Goal: Information Seeking & Learning: Get advice/opinions

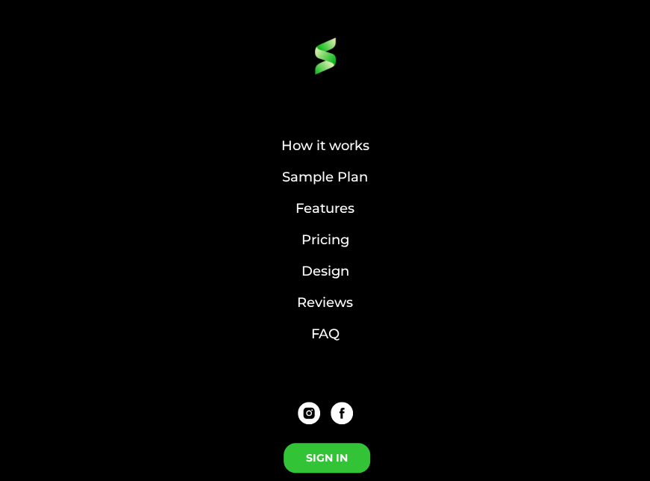
click at [349, 455] on link "SIGN IN" at bounding box center [327, 458] width 87 height 30
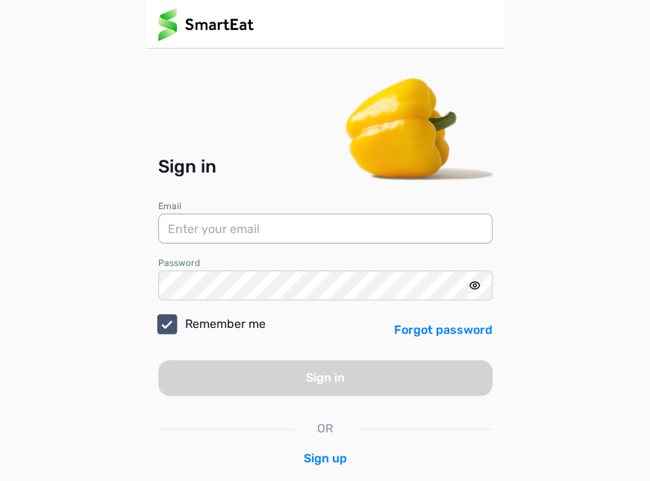
click at [278, 236] on input "email" at bounding box center [325, 228] width 334 height 30
type input "[EMAIL_ADDRESS][DOMAIN_NAME]"
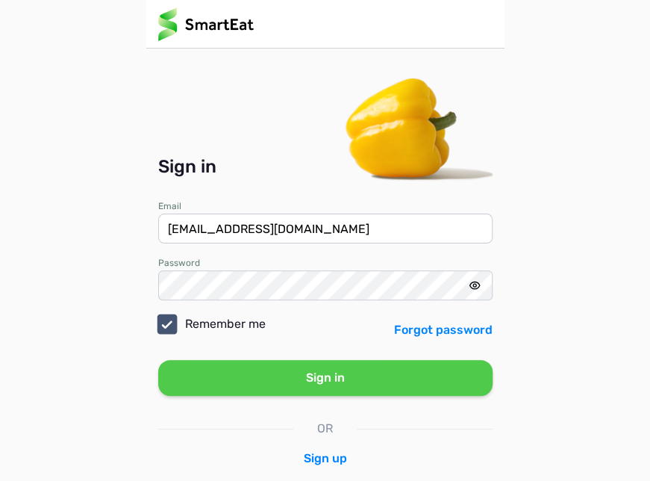
click at [281, 371] on button "Sign in" at bounding box center [325, 378] width 334 height 36
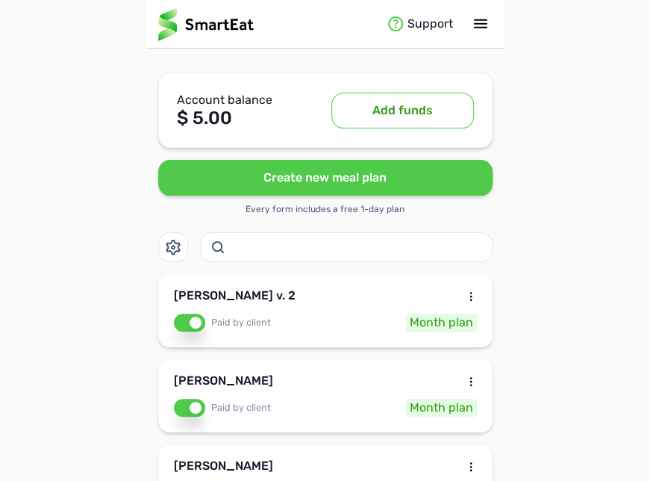
click at [369, 180] on button "Create new meal plan" at bounding box center [325, 178] width 334 height 36
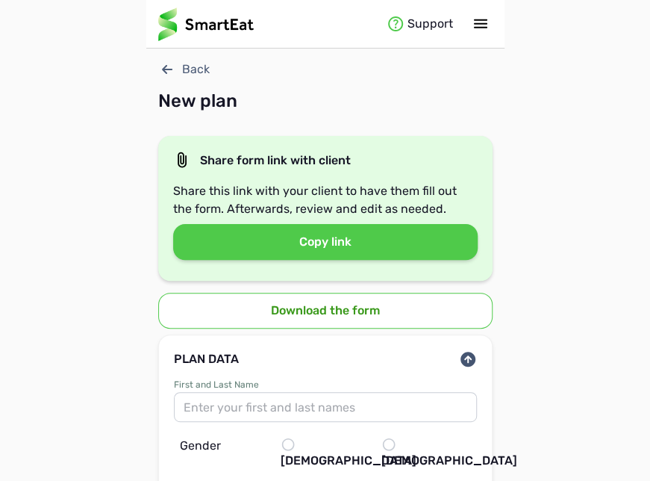
click at [313, 312] on button "Download the form" at bounding box center [325, 311] width 334 height 36
click at [382, 234] on button "Copy link" at bounding box center [325, 242] width 304 height 36
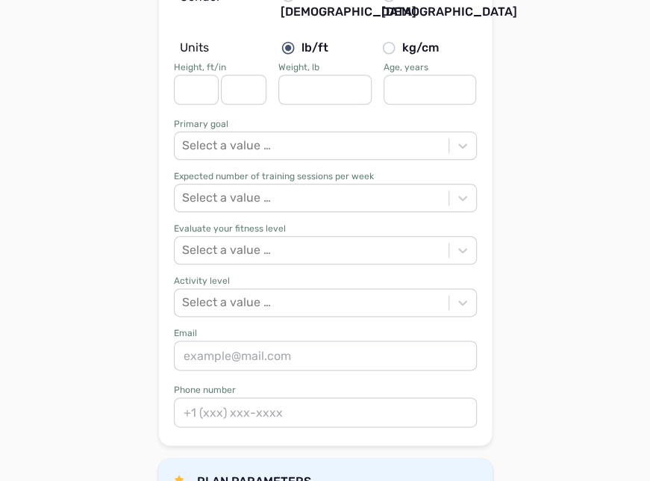
scroll to position [448, 0]
paste input "[URL][DOMAIN_NAME]"
type input "h"
paste input "[URL][DOMAIN_NAME]"
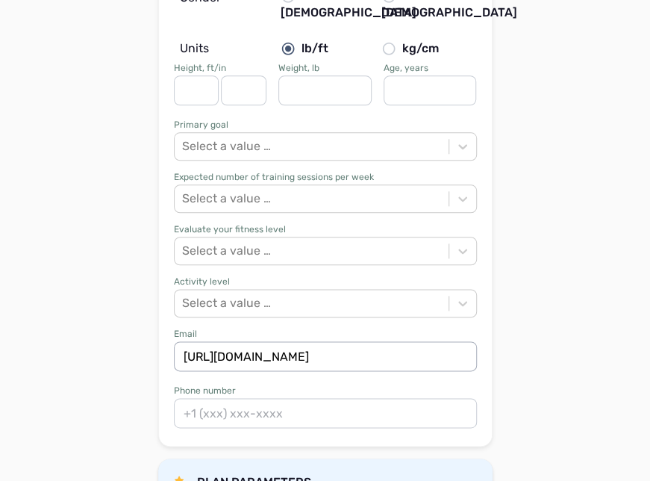
type input "[URL][DOMAIN_NAME]"
click at [267, 398] on input at bounding box center [325, 413] width 303 height 30
drag, startPoint x: 267, startPoint y: 394, endPoint x: 264, endPoint y: 401, distance: 8.0
click at [264, 401] on input at bounding box center [325, 413] width 303 height 30
paste input "[PHONE_NUMBER]"
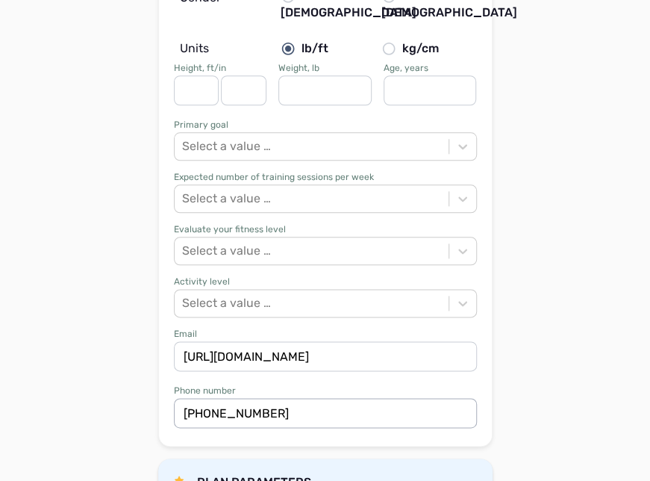
click at [191, 398] on input "[PHONE_NUMBER]" at bounding box center [325, 413] width 303 height 30
type input "[PHONE_NUMBER]"
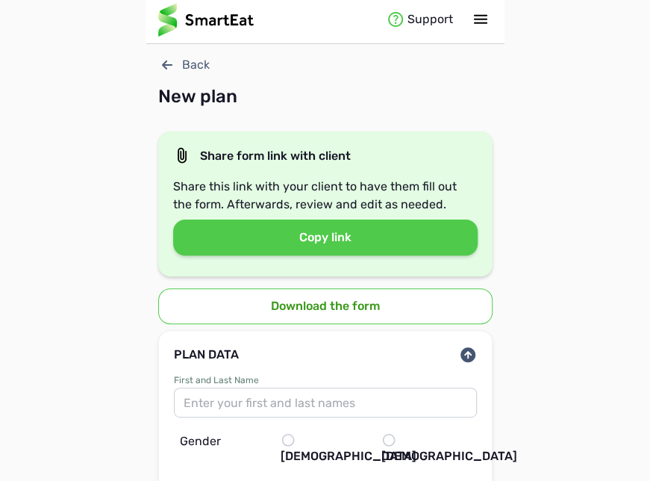
scroll to position [0, 0]
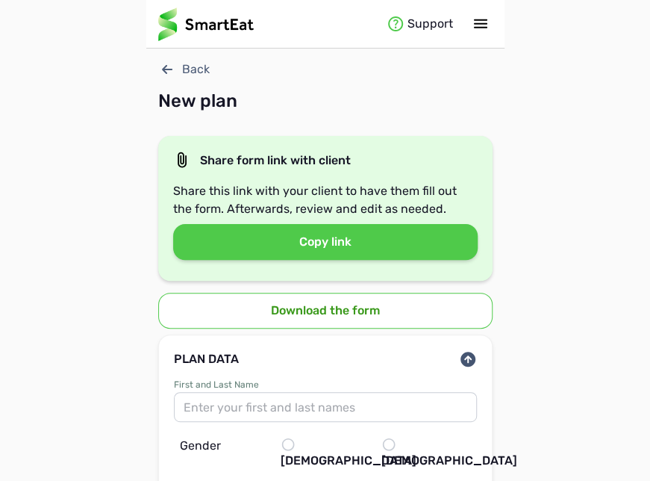
click at [194, 71] on div "Back" at bounding box center [325, 69] width 334 height 18
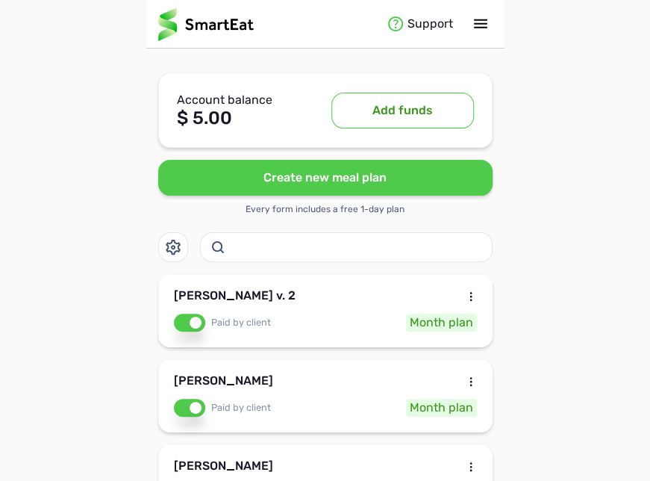
click at [390, 105] on button "Add funds" at bounding box center [402, 111] width 143 height 36
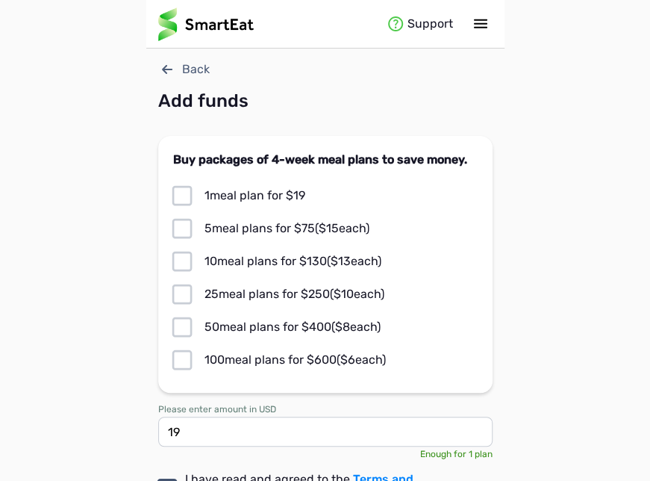
click at [180, 226] on icon at bounding box center [182, 228] width 24 height 24
click at [0, 0] on input "checkbox" at bounding box center [0, 0] width 0 height 0
type input "70"
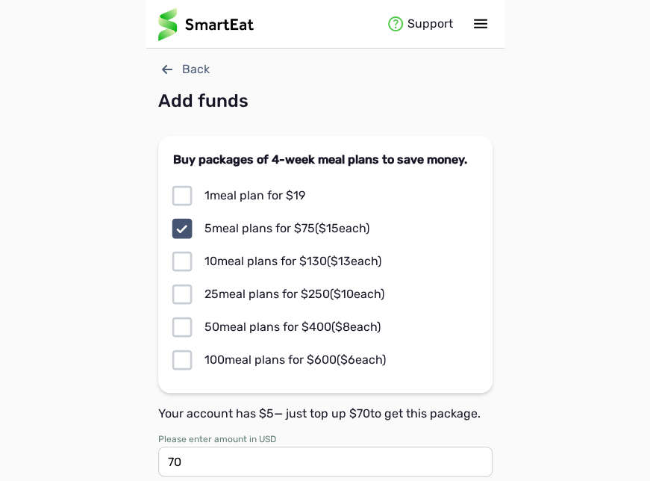
click at [172, 74] on icon at bounding box center [167, 69] width 18 height 18
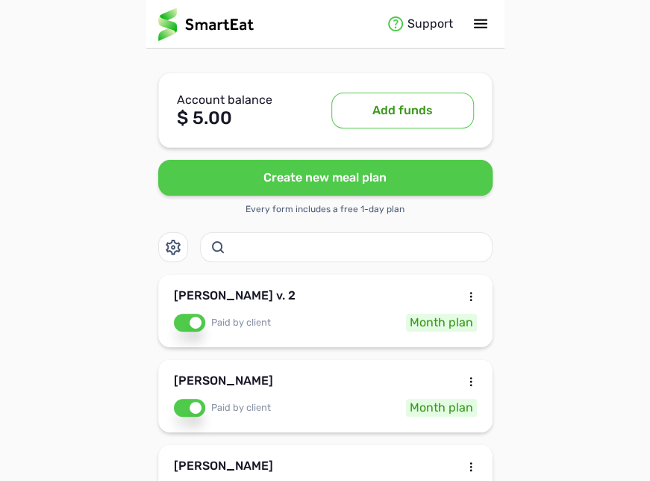
click at [363, 107] on button "Add funds" at bounding box center [402, 111] width 143 height 36
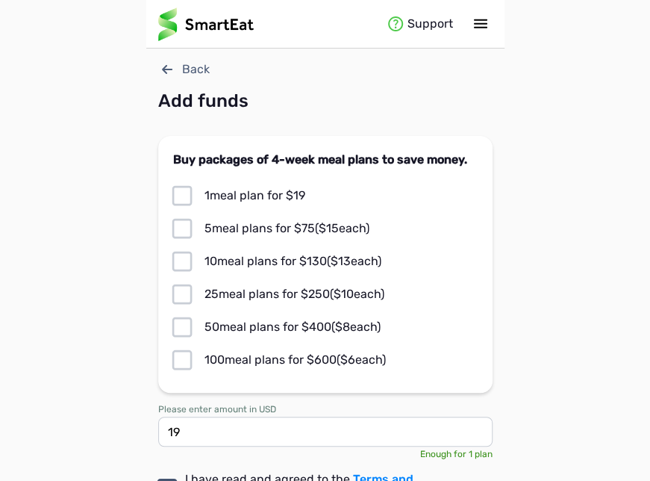
click at [164, 70] on icon at bounding box center [167, 69] width 10 height 9
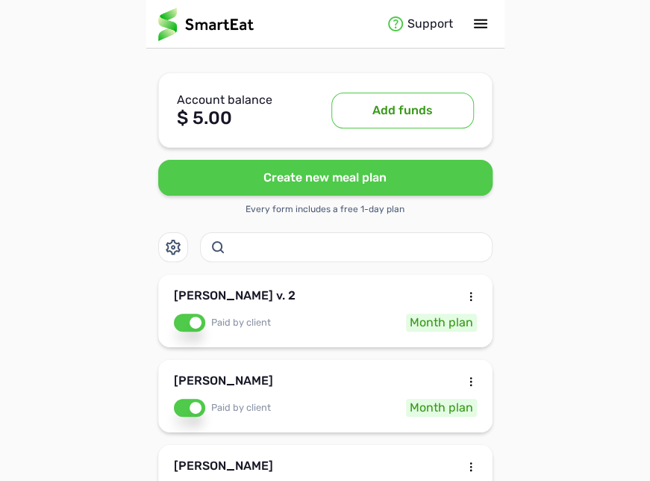
click at [485, 22] on icon at bounding box center [481, 24] width 18 height 18
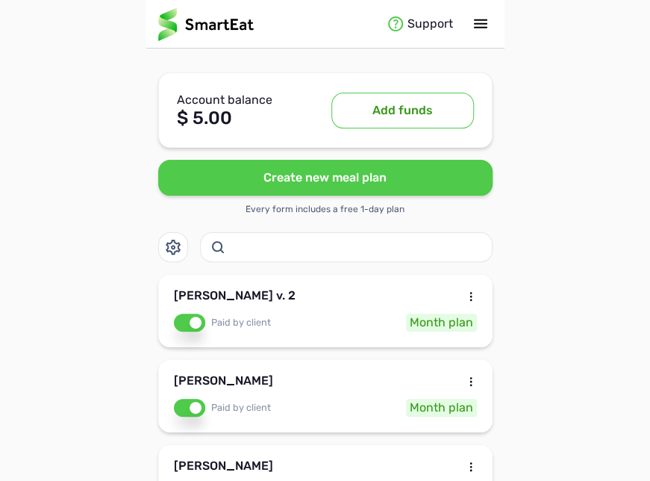
click at [170, 254] on icon at bounding box center [173, 247] width 18 height 18
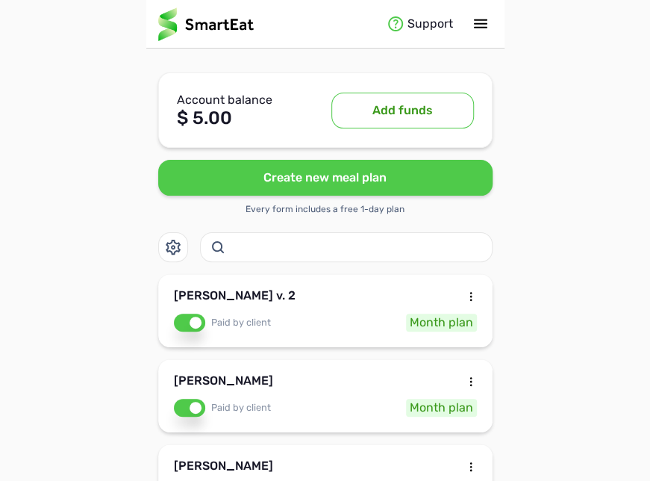
click at [369, 107] on button "Add funds" at bounding box center [402, 111] width 143 height 36
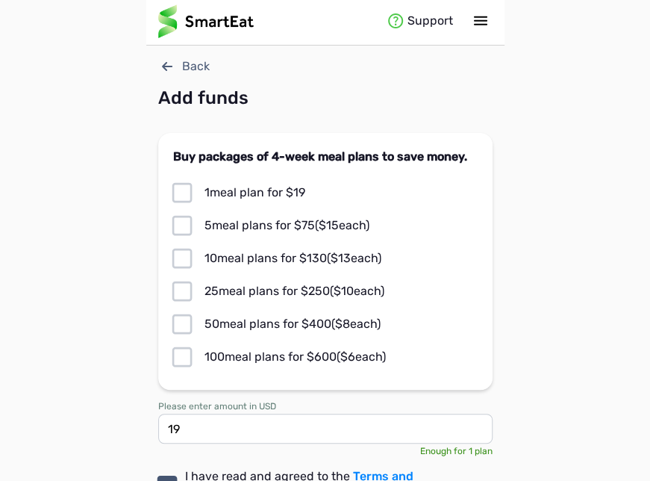
scroll to position [1, 0]
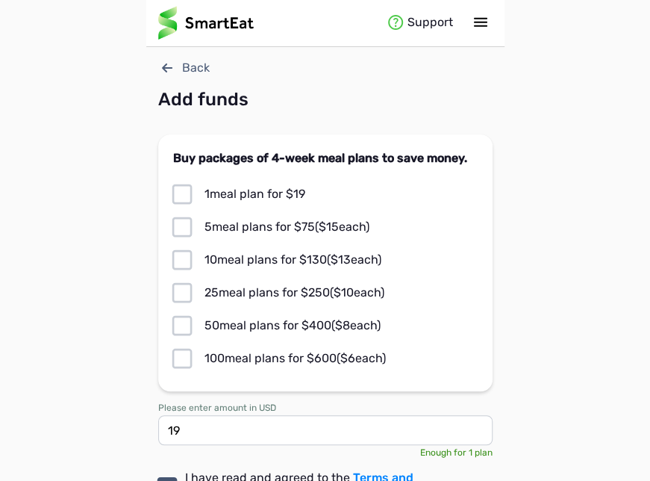
click at [180, 236] on icon at bounding box center [182, 227] width 20 height 20
click at [0, 0] on input "checkbox" at bounding box center [0, 0] width 0 height 0
type input "70"
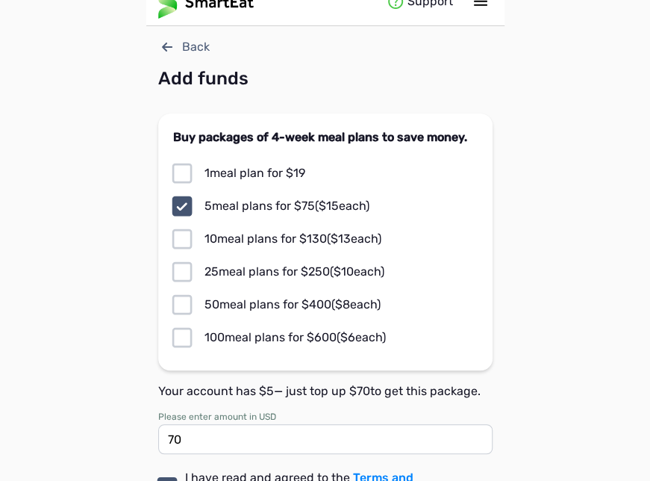
scroll to position [0, 0]
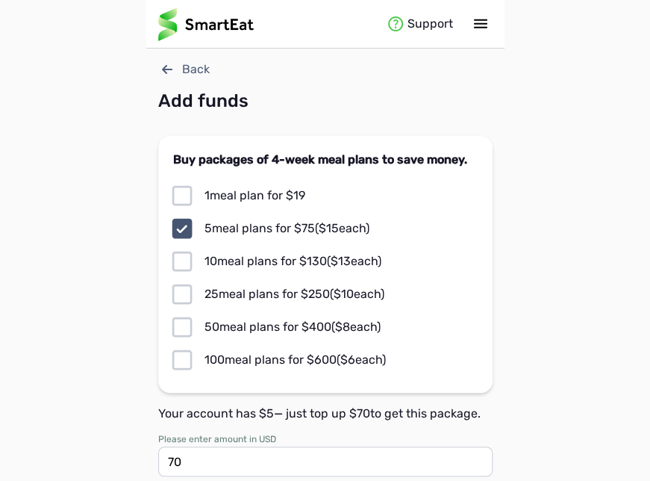
click at [482, 25] on icon at bounding box center [481, 24] width 18 height 18
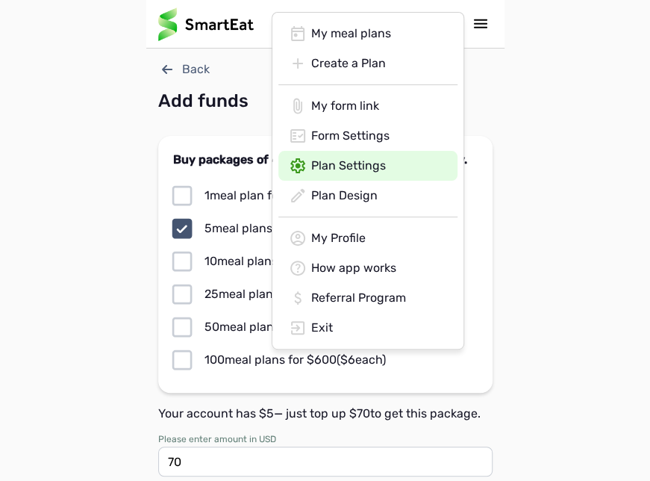
click at [345, 223] on div "Plan Settings" at bounding box center [367, 238] width 179 height 30
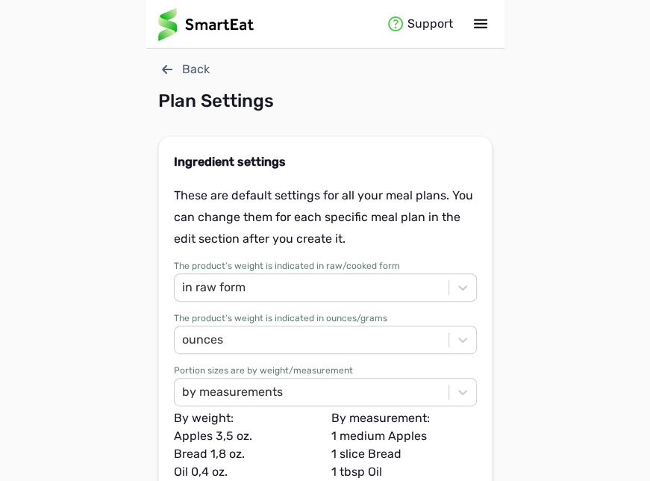
click at [173, 66] on icon at bounding box center [167, 69] width 18 height 18
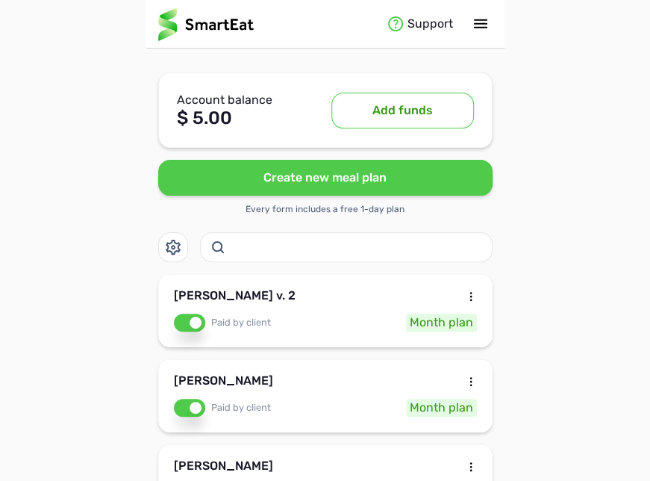
click at [490, 21] on button at bounding box center [481, 24] width 24 height 24
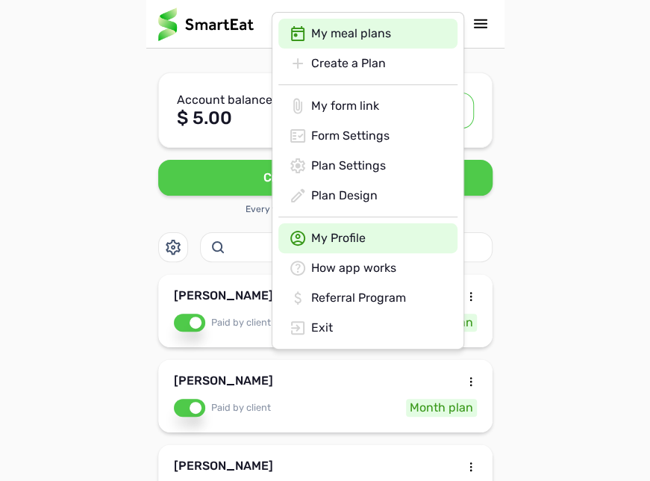
click at [331, 240] on div "My Profile" at bounding box center [367, 238] width 179 height 30
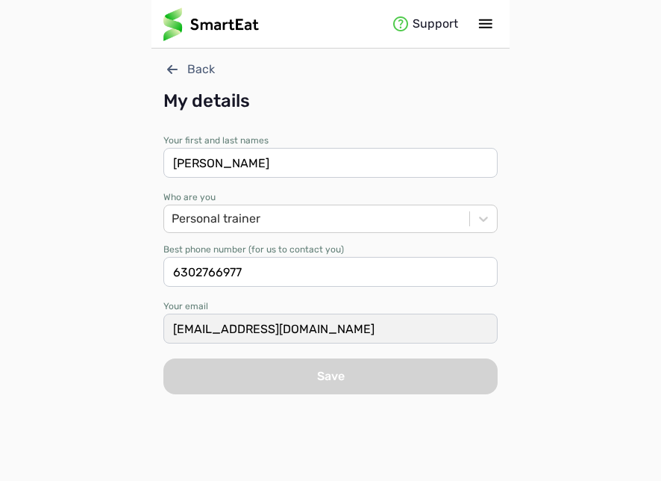
click at [172, 72] on icon at bounding box center [172, 69] width 10 height 9
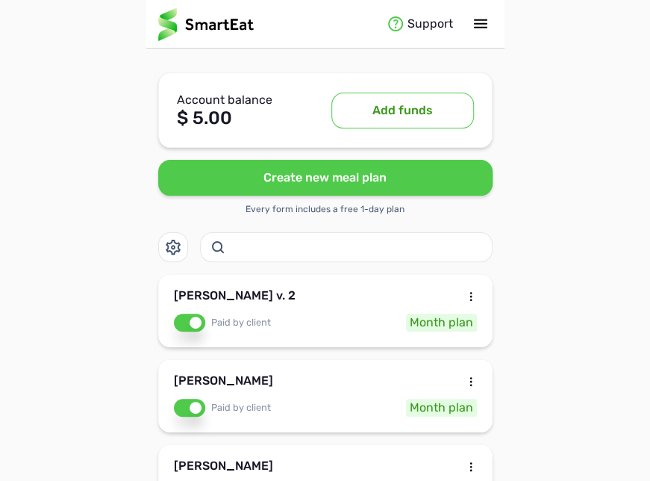
click at [442, 22] on div "Support" at bounding box center [428, 24] width 82 height 22
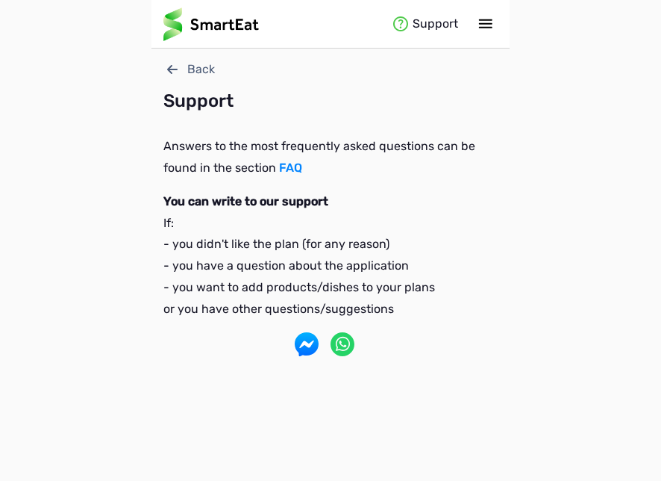
click at [483, 13] on button at bounding box center [486, 24] width 24 height 24
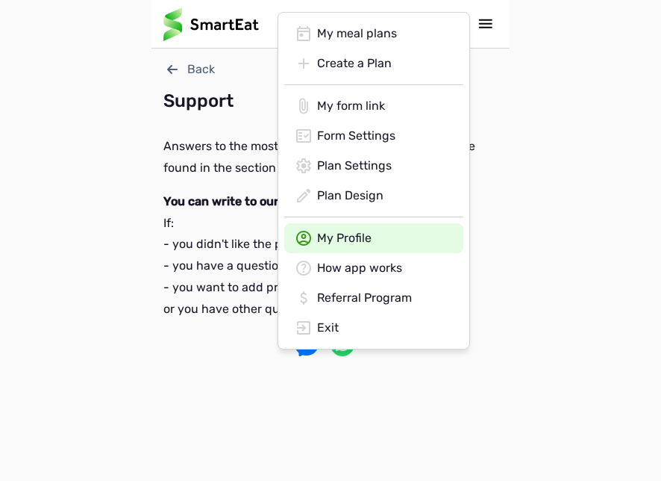
click at [343, 240] on div "My Profile" at bounding box center [373, 238] width 179 height 30
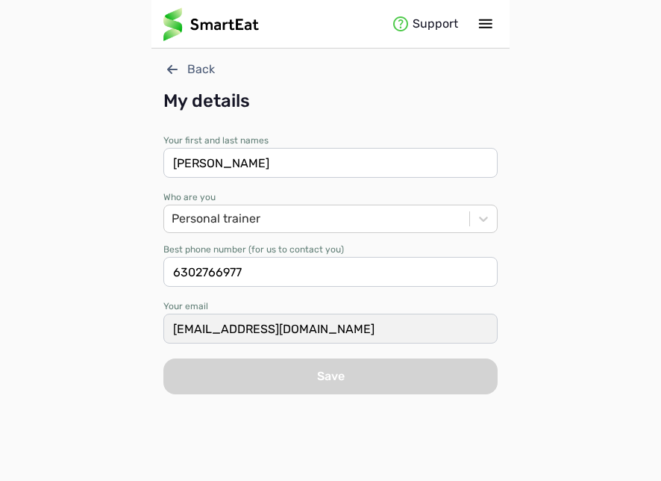
click at [481, 20] on icon at bounding box center [485, 23] width 13 height 9
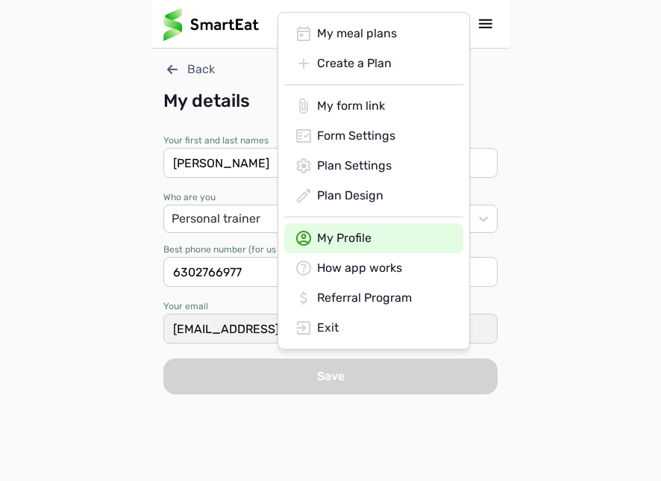
click at [551, 178] on div "Support Back My details Your first and last names [PERSON_NAME] Who are you Per…" at bounding box center [330, 240] width 661 height 481
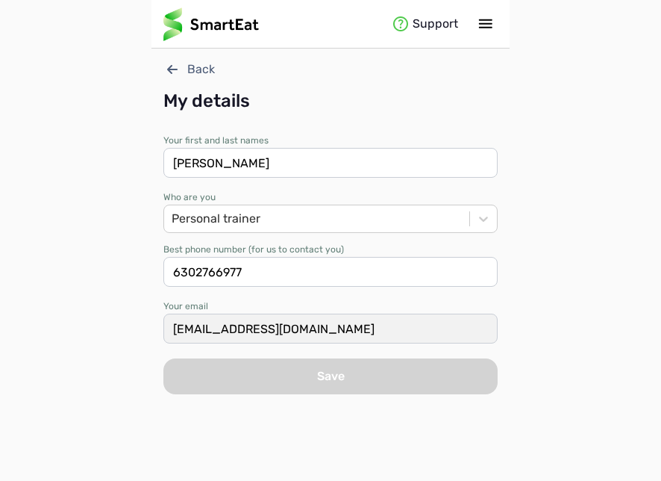
click at [487, 26] on icon at bounding box center [486, 24] width 18 height 18
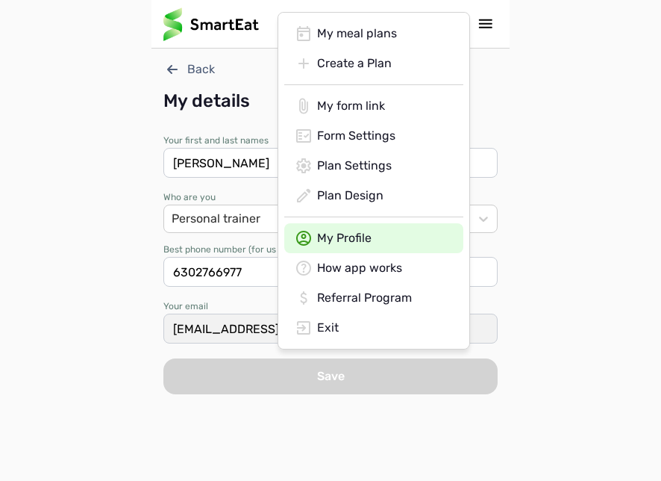
click at [209, 32] on img at bounding box center [211, 24] width 96 height 34
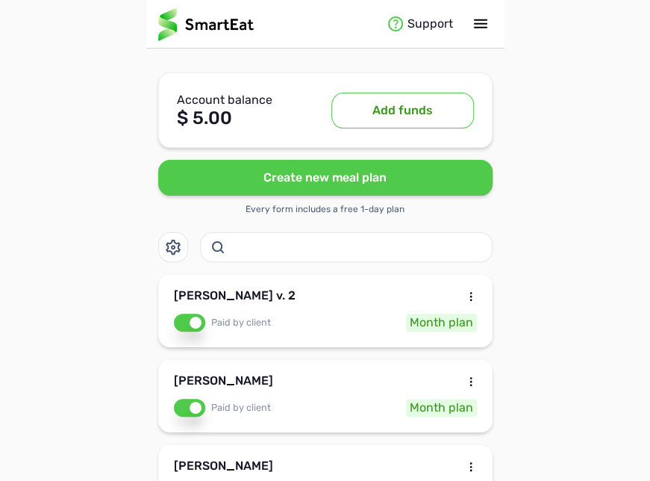
click at [331, 106] on button "Add funds" at bounding box center [402, 111] width 143 height 36
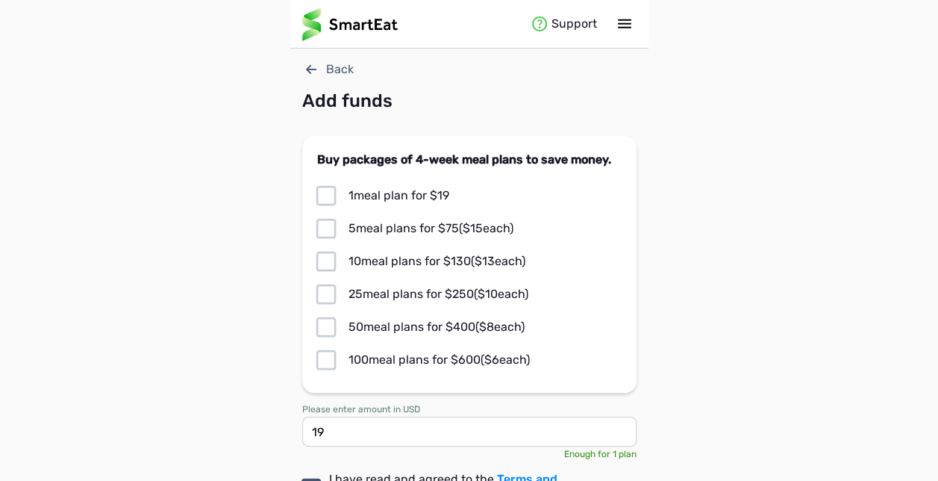
click at [621, 27] on icon at bounding box center [623, 23] width 13 height 9
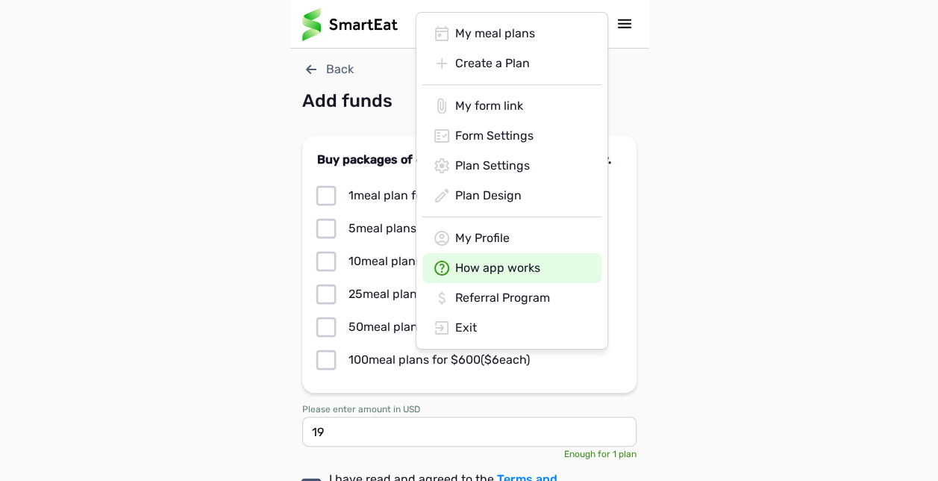
click at [461, 266] on div "How app works" at bounding box center [511, 268] width 179 height 30
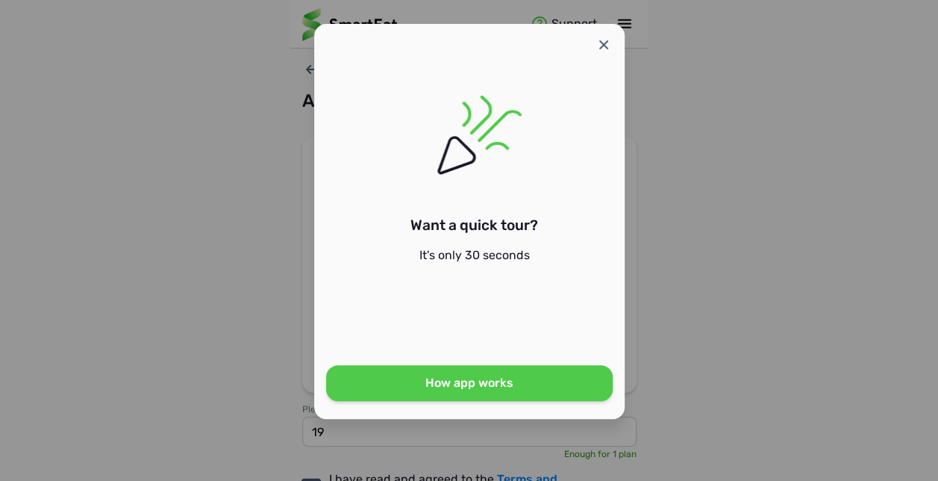
click at [569, 48] on div "Want a quick tour? It's only 30 seconds Create & Share your form with clients P…" at bounding box center [469, 221] width 310 height 395
click at [607, 48] on icon at bounding box center [603, 44] width 9 height 9
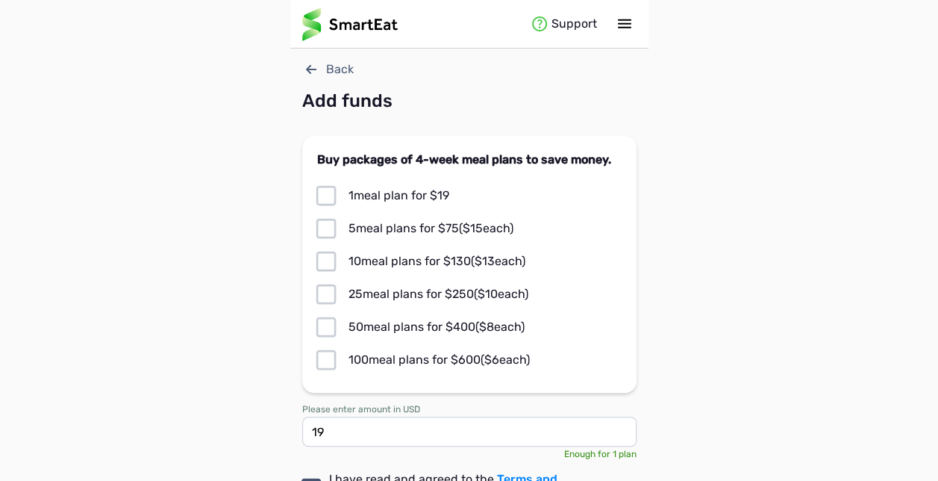
click at [627, 16] on icon at bounding box center [625, 24] width 18 height 18
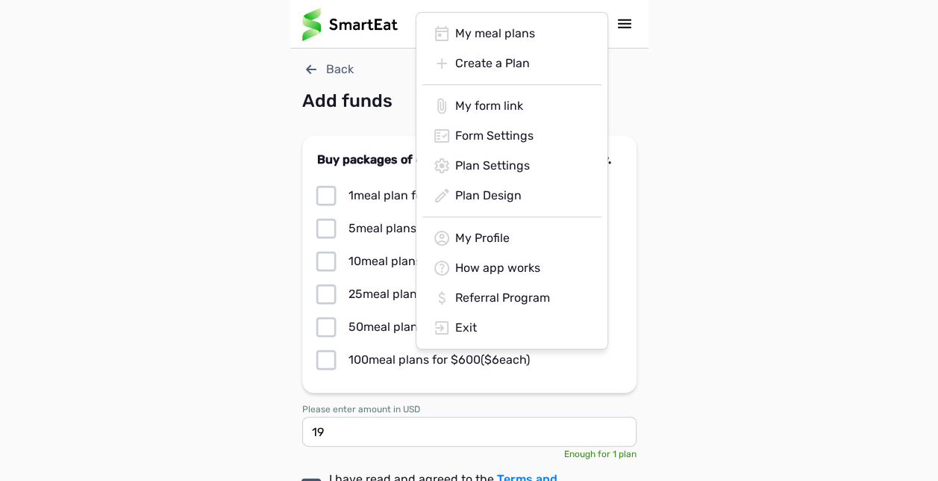
click at [649, 134] on div "Support Back Add funds Buy packages of 4-week meal plans to save money. 1 meal …" at bounding box center [469, 300] width 938 height 601
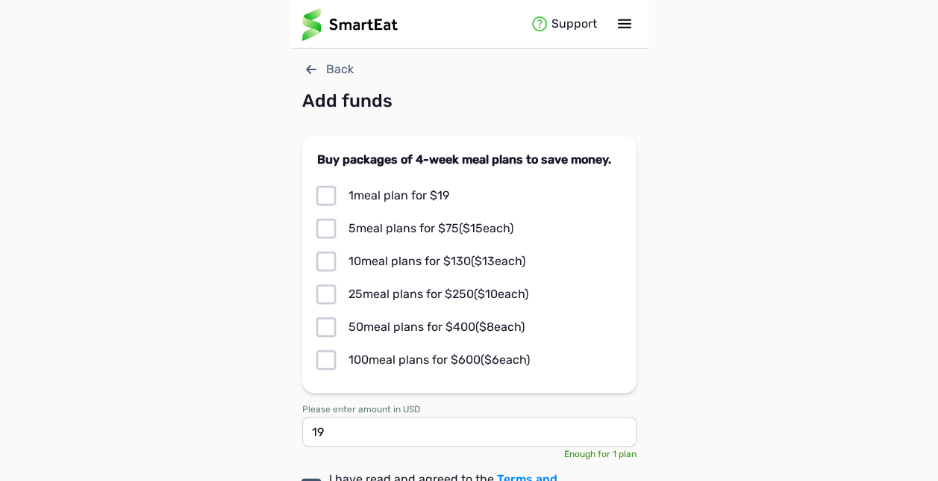
click at [563, 25] on div "Support" at bounding box center [572, 24] width 82 height 22
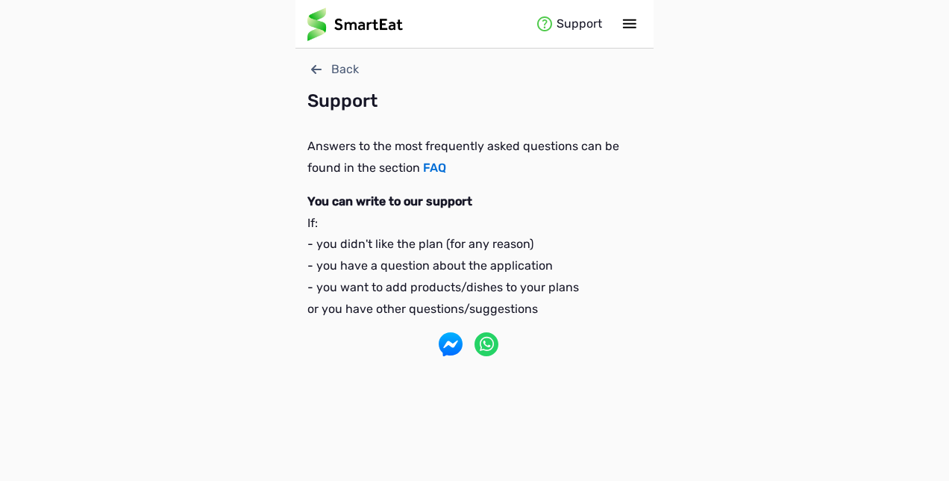
click at [430, 168] on link "FAQ" at bounding box center [434, 167] width 23 height 14
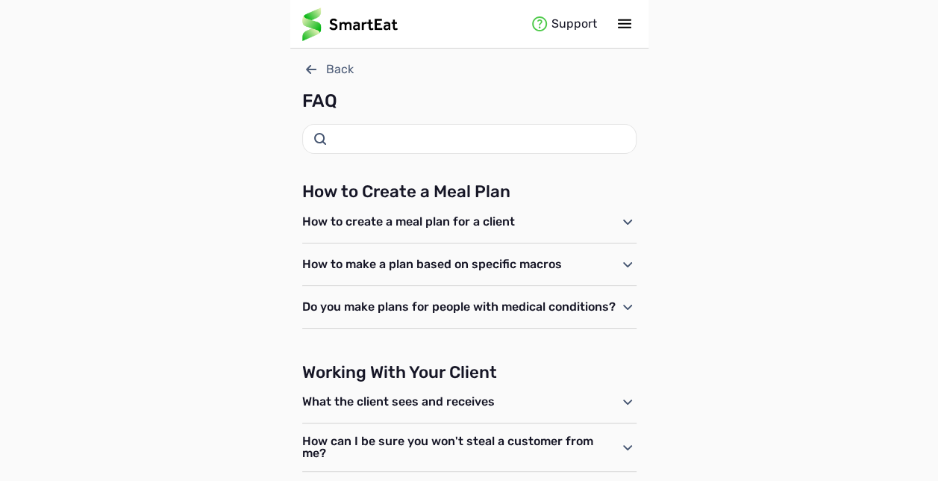
click at [624, 25] on icon at bounding box center [625, 24] width 18 height 18
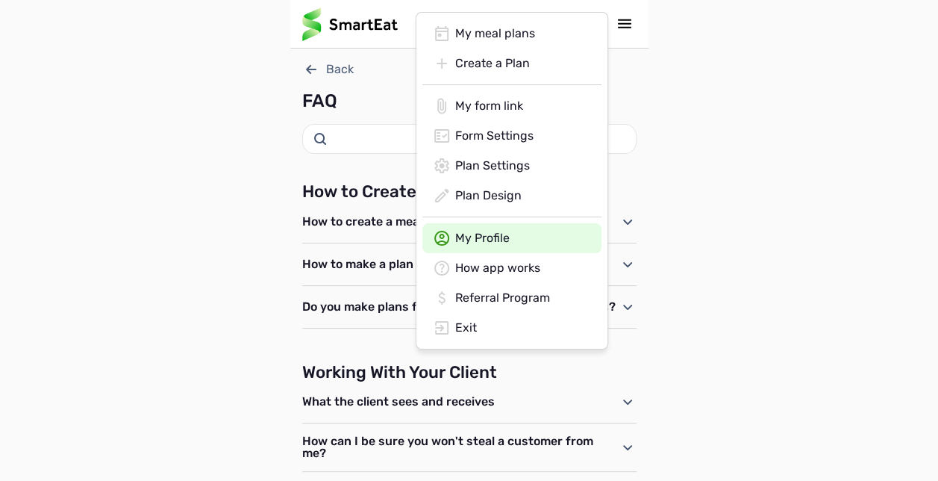
click at [490, 233] on div "My Profile" at bounding box center [511, 238] width 179 height 30
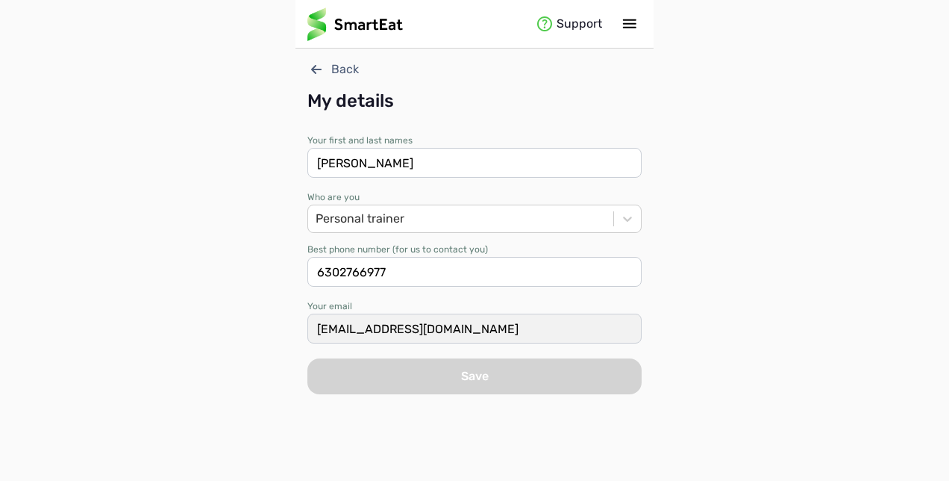
click at [318, 69] on icon at bounding box center [316, 69] width 18 height 18
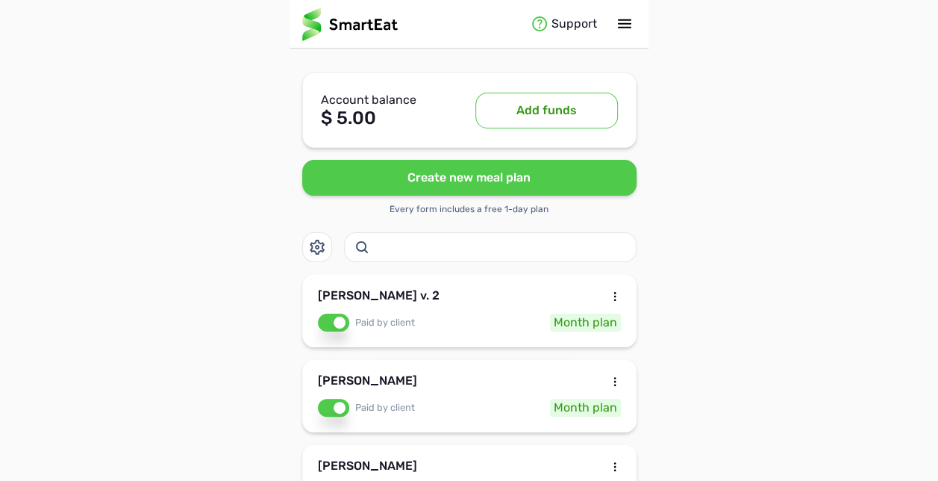
click at [583, 22] on div "Support" at bounding box center [572, 24] width 82 height 22
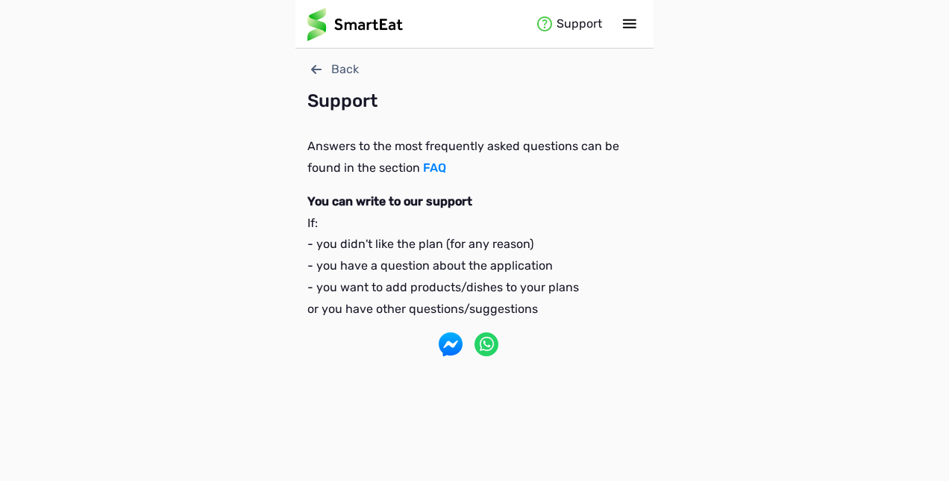
click at [448, 345] on icon at bounding box center [451, 344] width 24 height 24
click at [487, 337] on icon at bounding box center [487, 343] width 12 height 12
